Goal: Find specific page/section: Find specific page/section

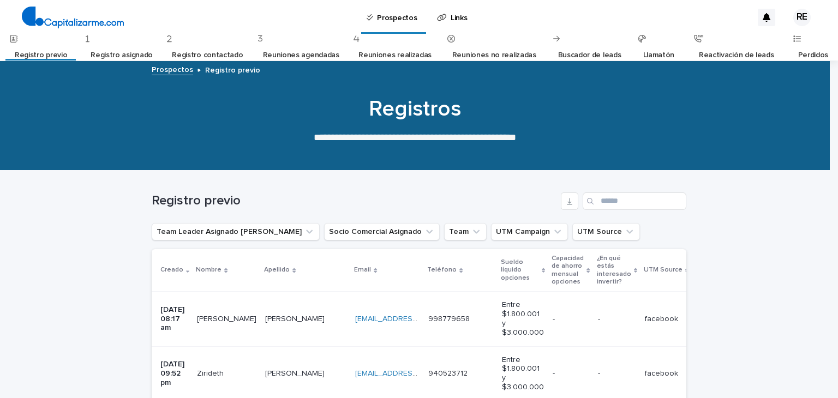
click at [296, 54] on link "Reuniones agendadas" at bounding box center [301, 56] width 76 height 26
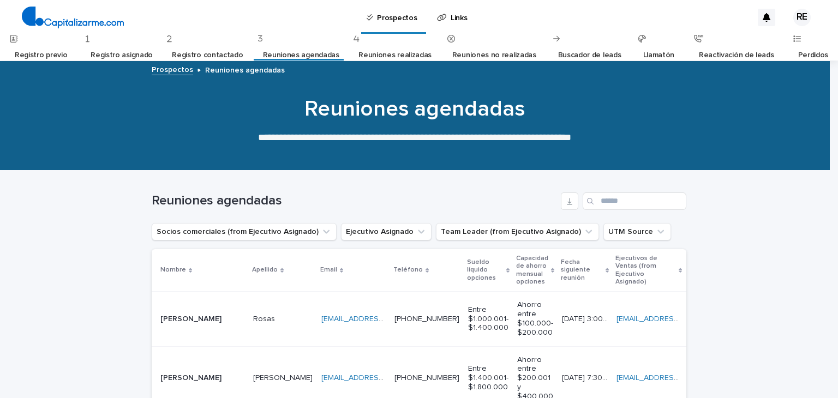
click at [46, 55] on link "Registro previo" at bounding box center [41, 56] width 52 height 26
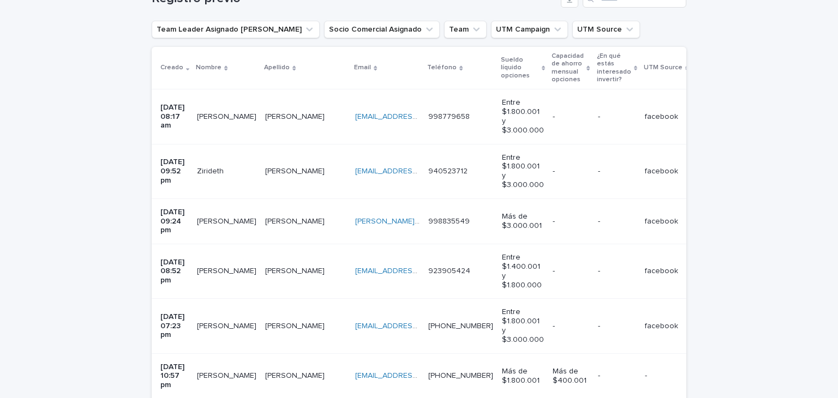
scroll to position [204, 0]
click at [265, 110] on p "[PERSON_NAME]" at bounding box center [296, 114] width 62 height 11
